Goal: Task Accomplishment & Management: Complete application form

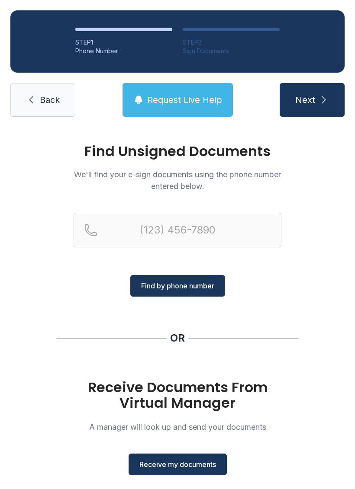
click at [158, 463] on span "Receive my documents" at bounding box center [177, 464] width 77 height 10
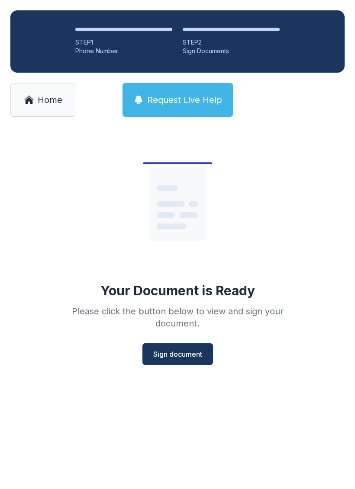
click at [163, 355] on span "Sign document" at bounding box center [177, 354] width 49 height 10
click at [168, 347] on button "Sign document" at bounding box center [177, 354] width 70 height 22
click at [161, 349] on span "Sign document" at bounding box center [177, 354] width 49 height 10
click at [175, 353] on span "Sign document" at bounding box center [177, 354] width 49 height 10
click at [174, 347] on button "Sign document" at bounding box center [177, 354] width 70 height 22
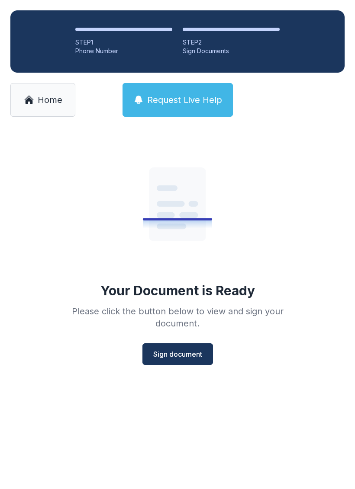
click at [167, 354] on span "Sign document" at bounding box center [177, 354] width 49 height 10
click at [176, 354] on span "Sign document" at bounding box center [177, 354] width 49 height 10
click at [169, 359] on span "Sign document" at bounding box center [177, 354] width 49 height 10
click at [171, 344] on button "Sign document" at bounding box center [177, 354] width 70 height 22
click at [27, 99] on icon at bounding box center [29, 100] width 10 height 10
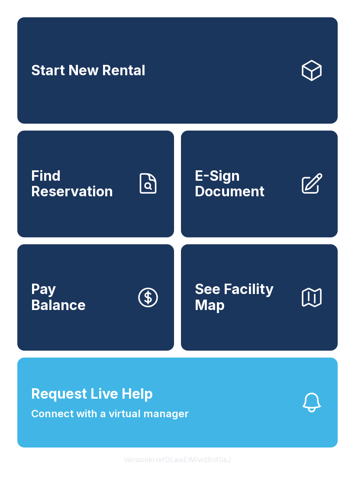
click at [247, 200] on span "E-Sign Document" at bounding box center [244, 184] width 98 height 32
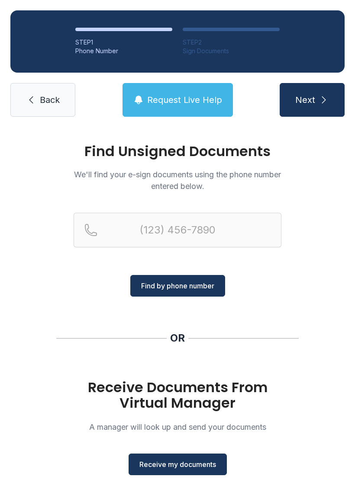
click at [176, 458] on button "Receive my documents" at bounding box center [177, 465] width 98 height 22
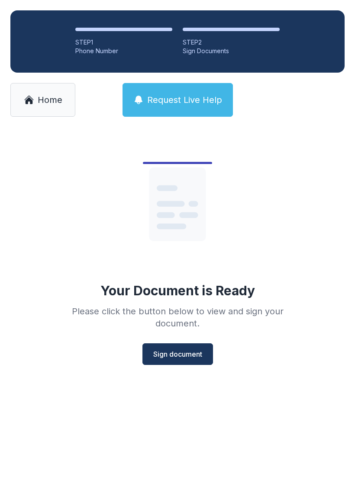
click at [173, 360] on button "Sign document" at bounding box center [177, 354] width 70 height 22
click at [170, 347] on button "Sign document" at bounding box center [177, 354] width 70 height 22
click at [199, 37] on li "STEP 2 Sign Documents" at bounding box center [231, 42] width 97 height 28
click at [172, 352] on span "Sign document" at bounding box center [177, 354] width 49 height 10
click at [38, 106] on span "Home" at bounding box center [50, 100] width 25 height 12
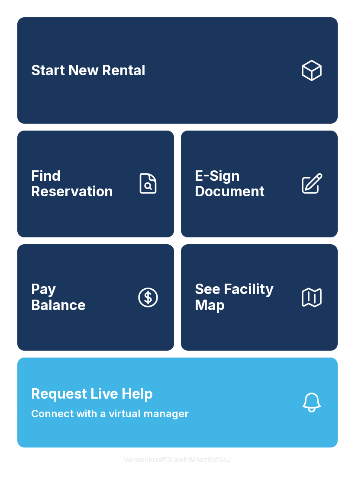
click at [51, 72] on span "Start New Rental" at bounding box center [88, 71] width 114 height 16
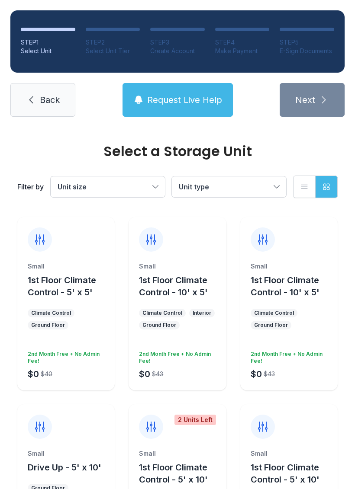
click at [27, 104] on icon at bounding box center [31, 100] width 10 height 10
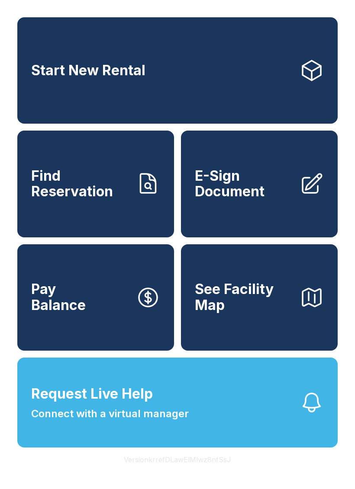
click at [49, 83] on link "Start New Rental" at bounding box center [177, 70] width 320 height 106
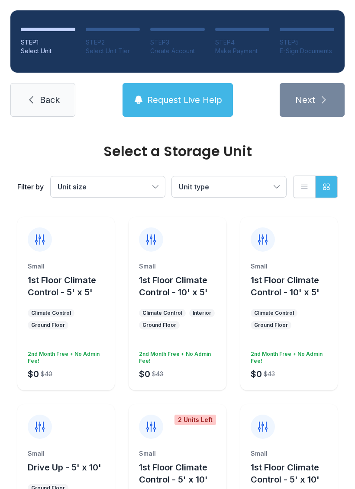
click at [30, 103] on icon at bounding box center [31, 100] width 10 height 10
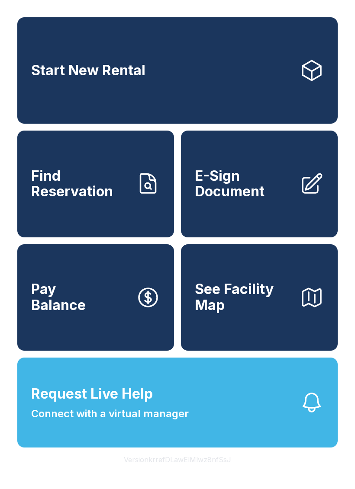
click at [269, 429] on button "Request Live Help Connect with a virtual manager" at bounding box center [177, 403] width 320 height 90
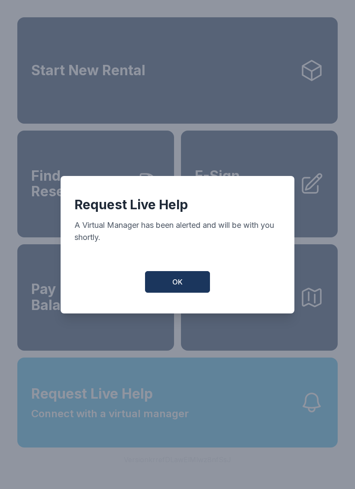
click at [160, 293] on button "OK" at bounding box center [177, 282] width 65 height 22
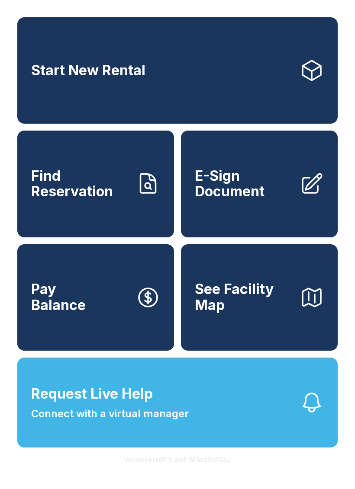
click at [184, 445] on button "Request Live Help Connect with a virtual manager" at bounding box center [177, 403] width 320 height 90
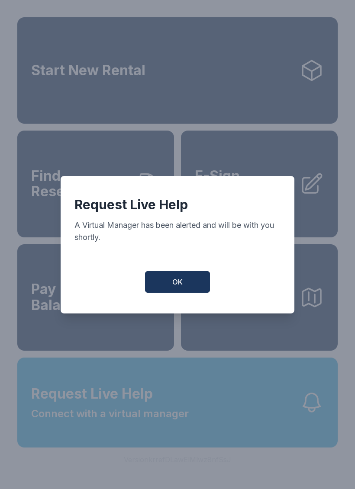
click at [183, 289] on button "OK" at bounding box center [177, 282] width 65 height 22
